Goal: Task Accomplishment & Management: Use online tool/utility

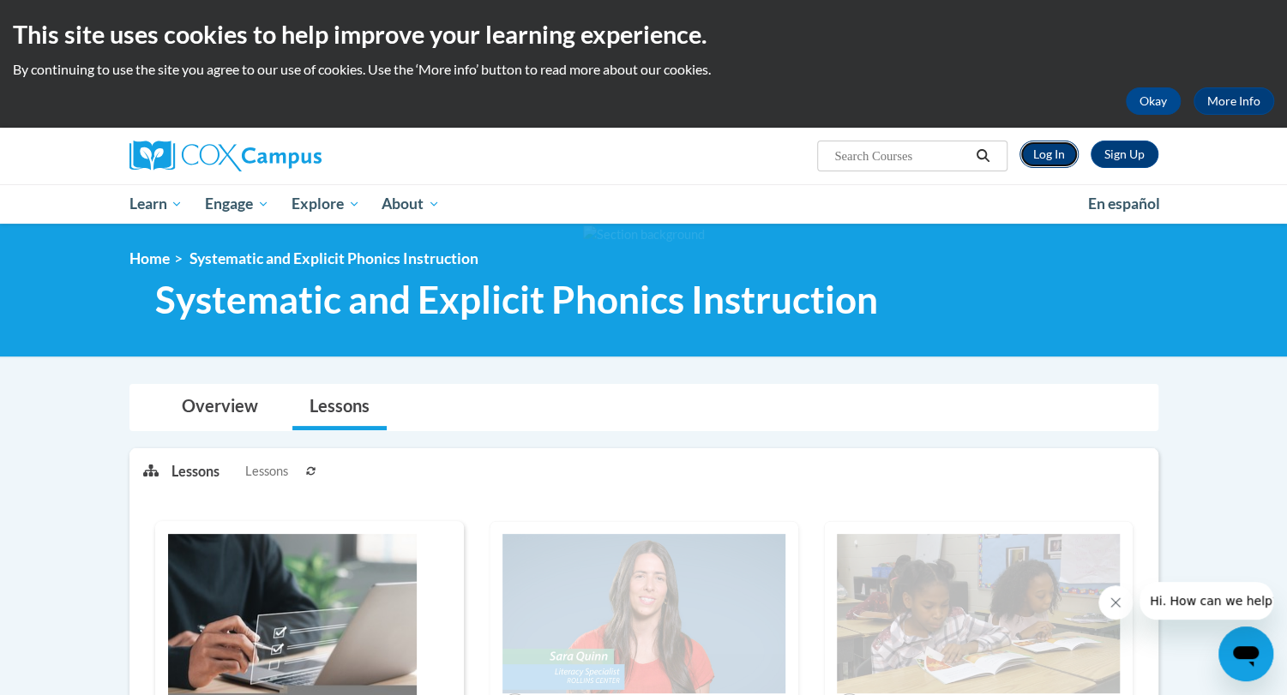
click at [1057, 153] on link "Log In" at bounding box center [1048, 154] width 59 height 27
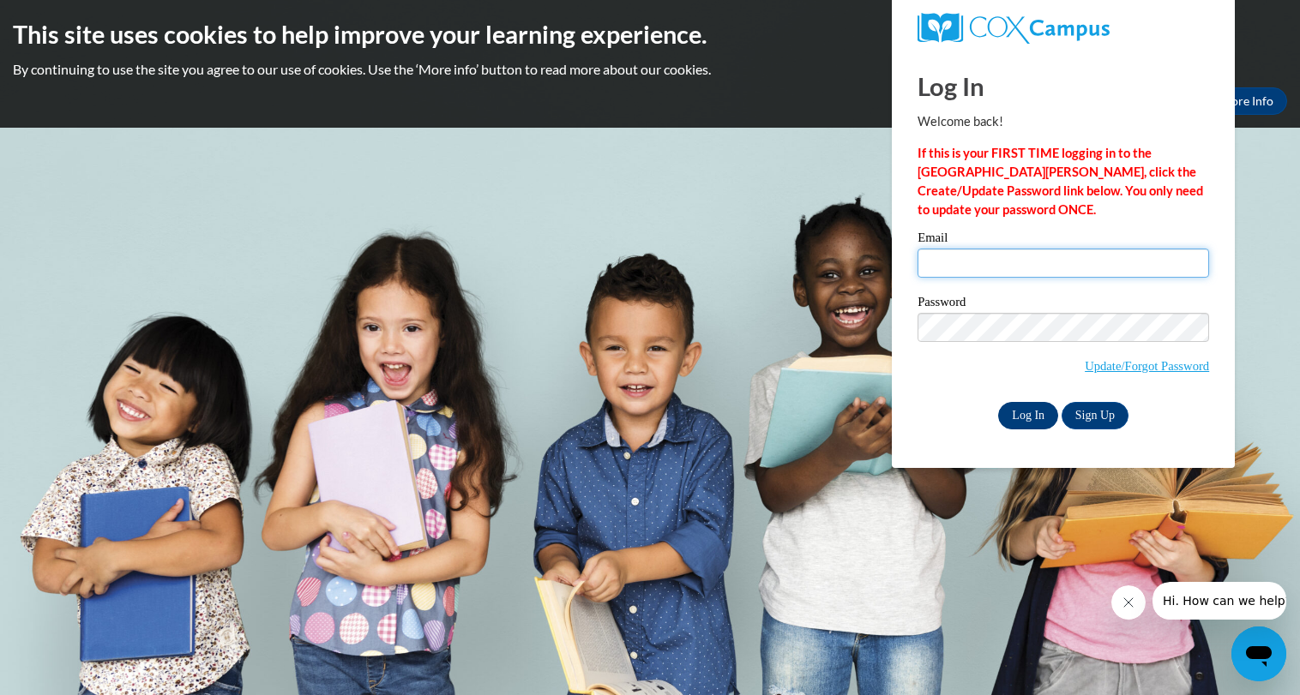
type input "lodicosophia@aasd.k12.wi.us"
click at [1042, 411] on input "Log In" at bounding box center [1028, 415] width 60 height 27
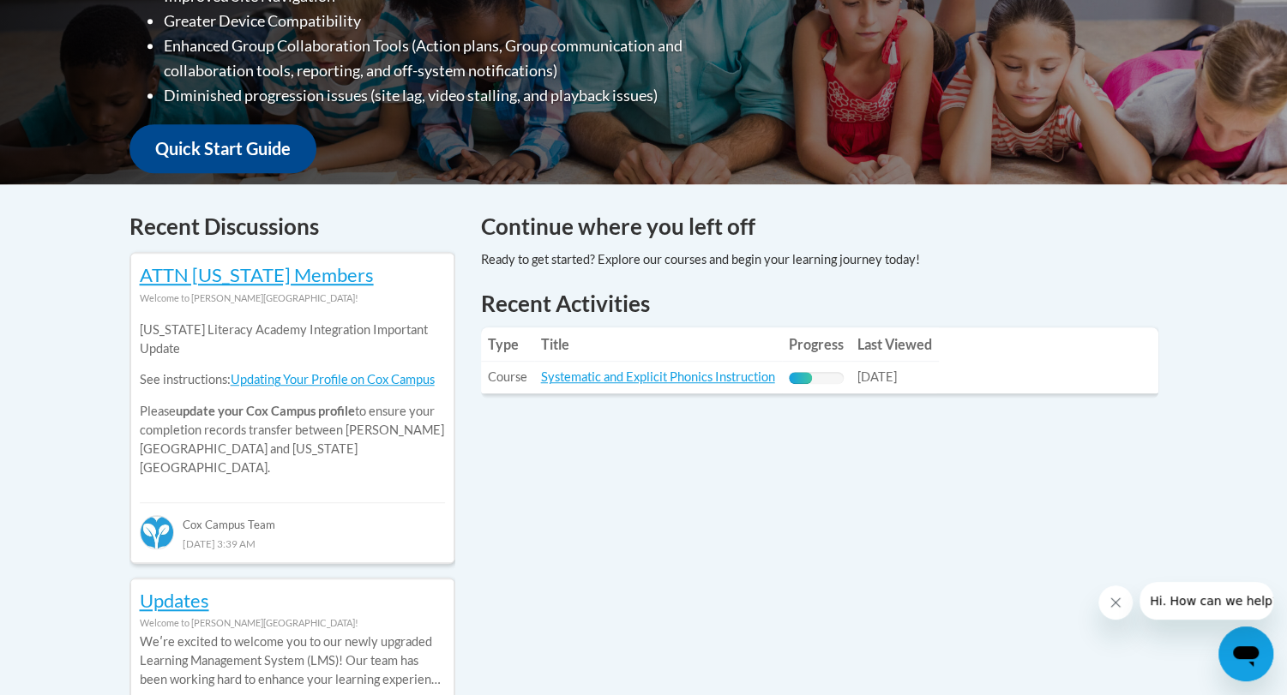
scroll to position [738, 0]
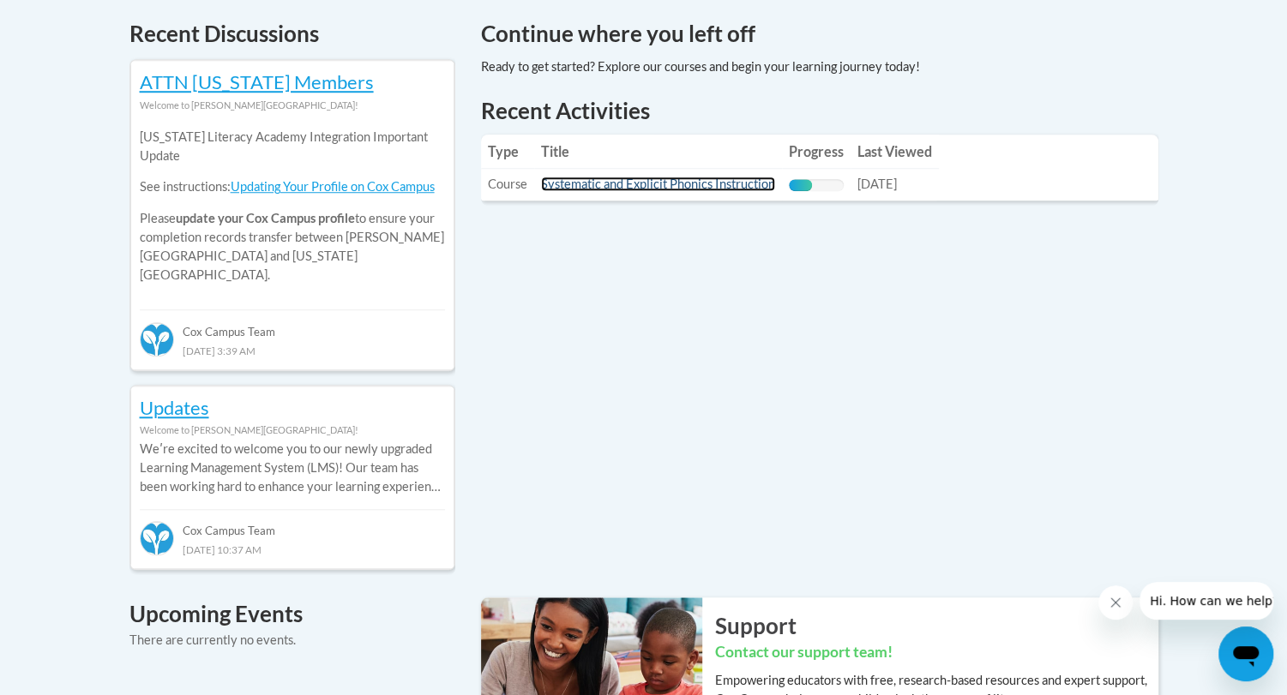
click at [639, 183] on link "Systematic and Explicit Phonics Instruction" at bounding box center [658, 184] width 234 height 15
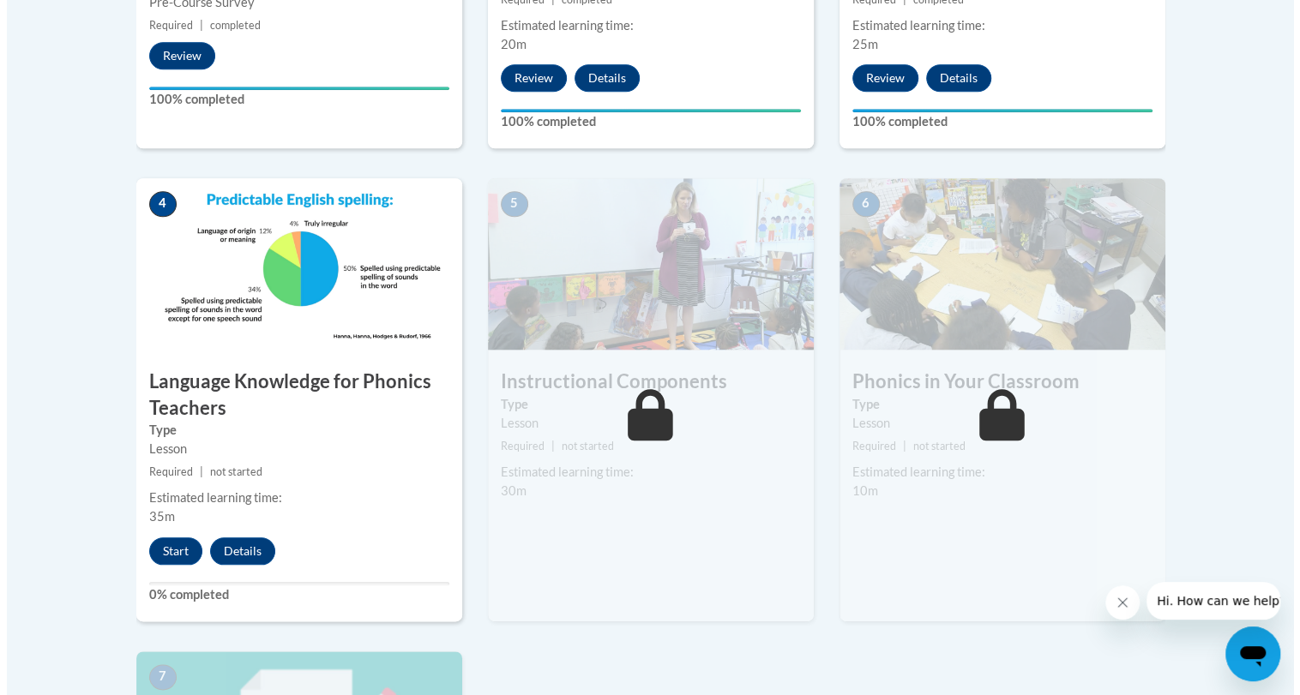
scroll to position [845, 0]
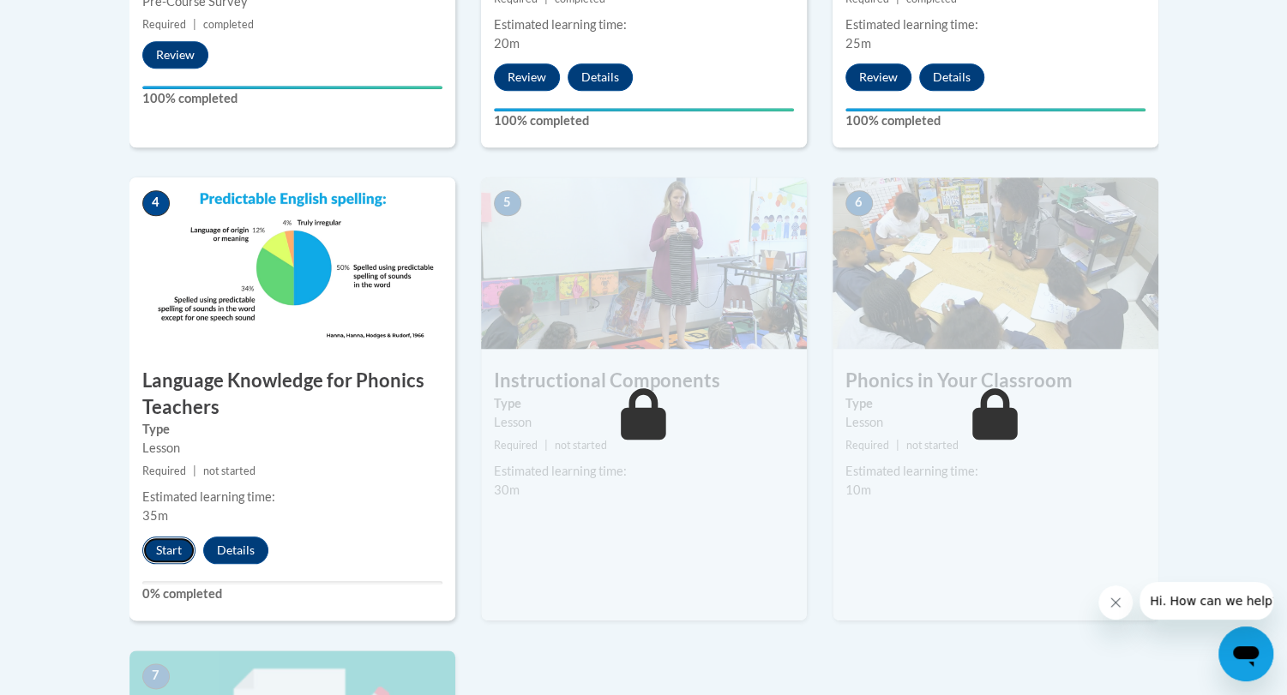
click at [162, 551] on button "Start" at bounding box center [168, 550] width 53 height 27
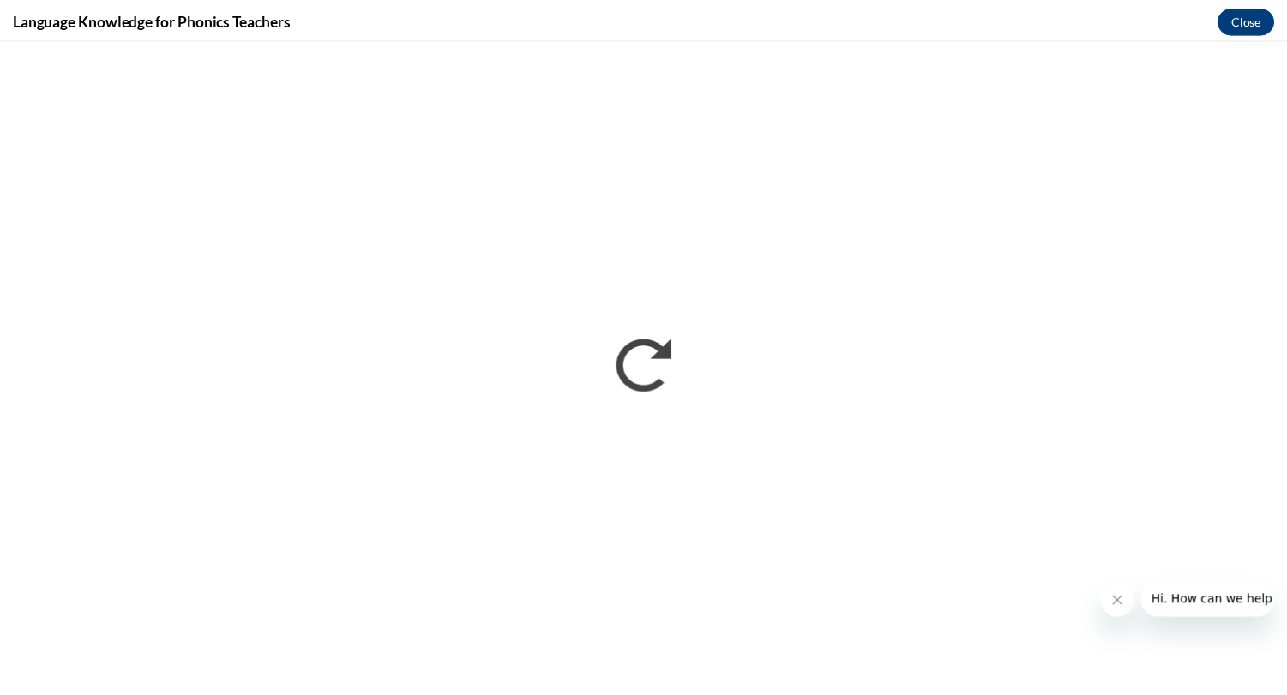
scroll to position [0, 0]
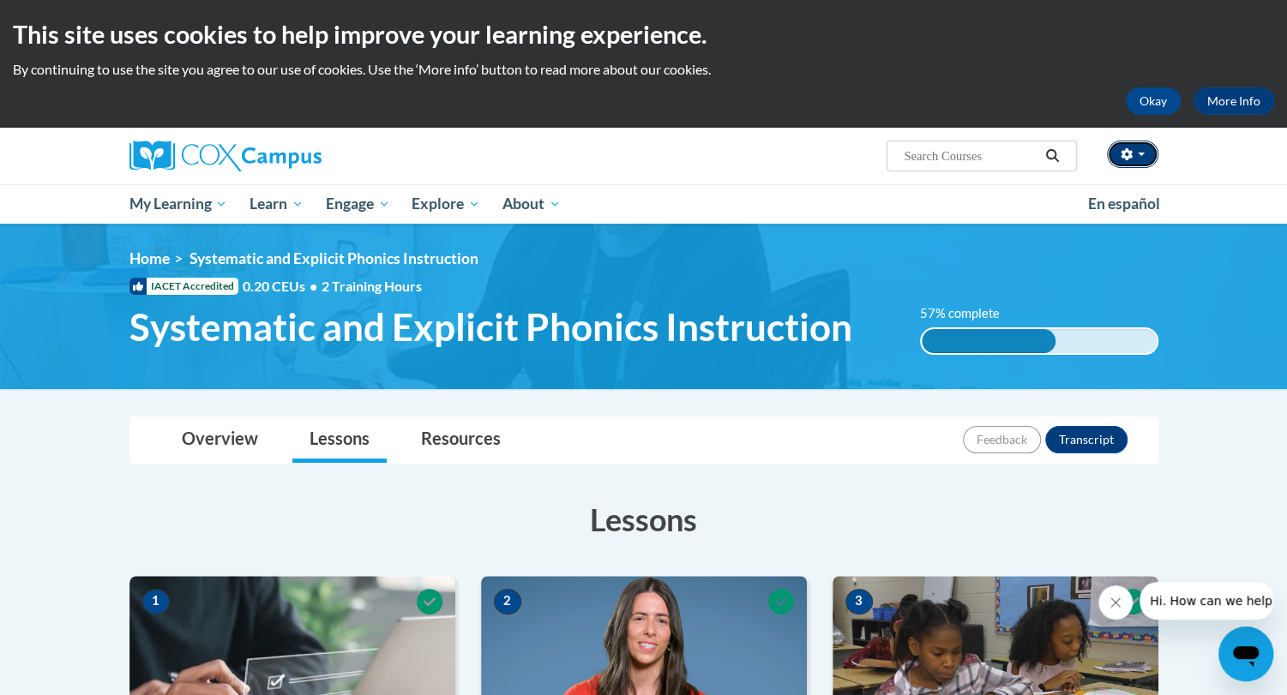
click at [1145, 147] on button "button" at bounding box center [1132, 154] width 51 height 27
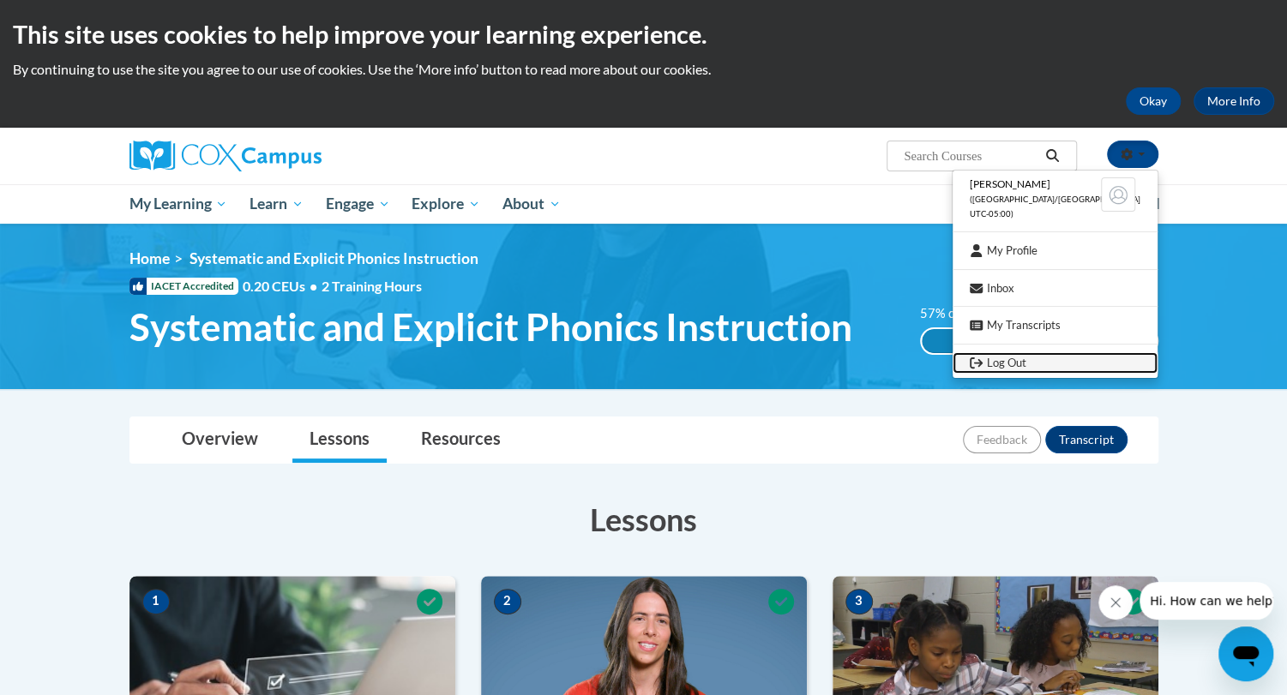
click at [1042, 357] on link "Log Out" at bounding box center [1054, 362] width 205 height 21
